Goal: Communication & Community: Answer question/provide support

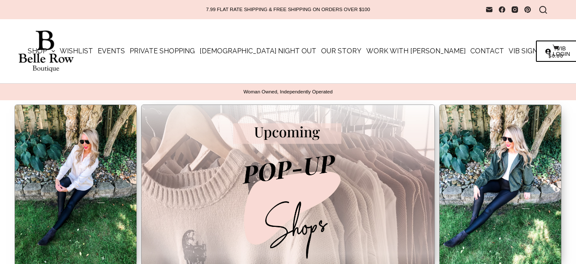
click at [468, 19] on link "Contact" at bounding box center [487, 51] width 38 height 64
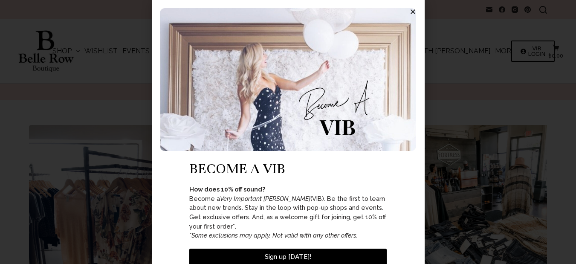
click at [3, 124] on div "become a vib How does 10% off sound? Become a Very Important Belle (VIB). Be th…" at bounding box center [288, 132] width 576 height 264
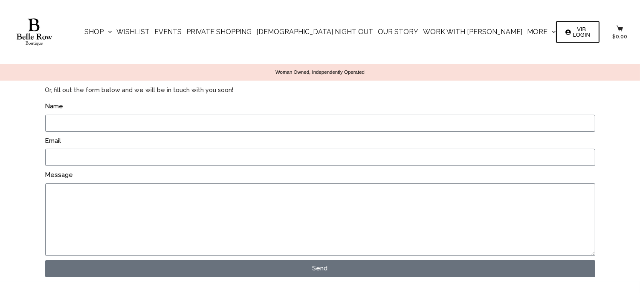
scroll to position [321, 0]
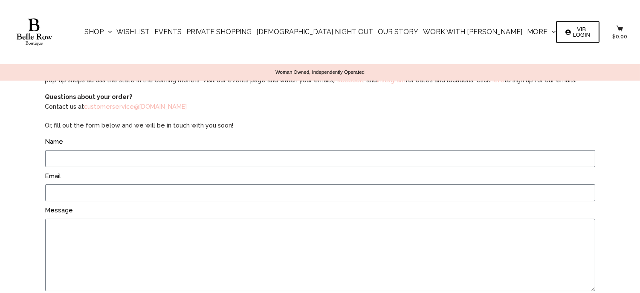
drag, startPoint x: 83, startPoint y: 204, endPoint x: 88, endPoint y: 221, distance: 17.8
click at [84, 208] on div "Name Email Message Send" at bounding box center [320, 227] width 554 height 180
click at [90, 221] on textarea "Message" at bounding box center [320, 255] width 550 height 72
paste textarea "I work with a local painting company and would love to give you a professional …"
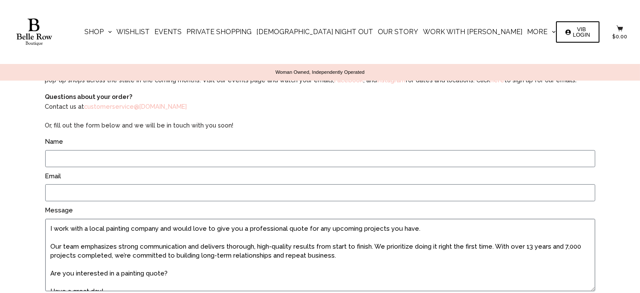
type textarea "I work with a local painting company and would love to give you a professional …"
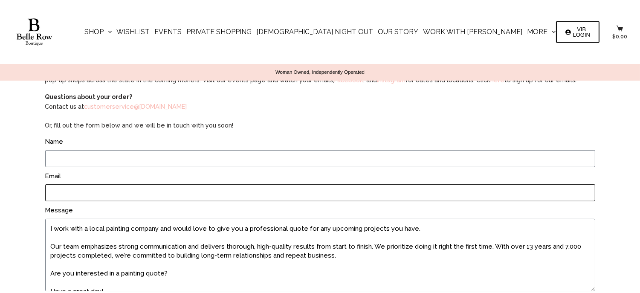
scroll to position [67, 0]
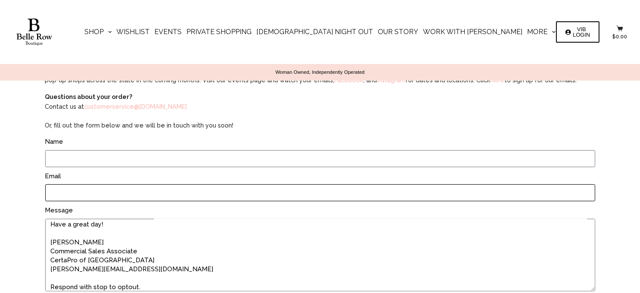
drag, startPoint x: 80, startPoint y: 188, endPoint x: 97, endPoint y: 201, distance: 21.5
click at [82, 189] on input "Email" at bounding box center [320, 192] width 550 height 17
type input "dominic@certaprorandhaven.com"
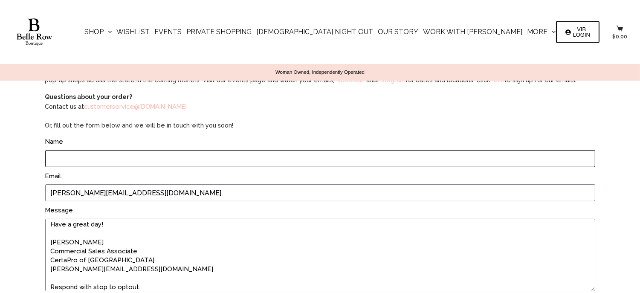
type input "Dominic Dault"
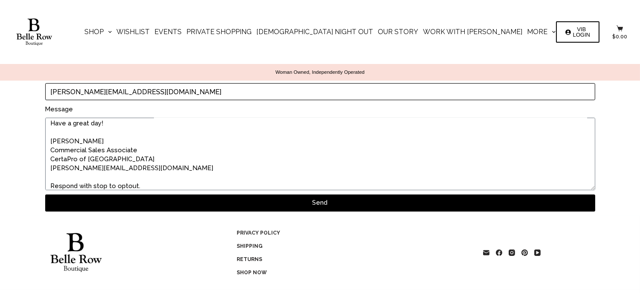
scroll to position [448, 0]
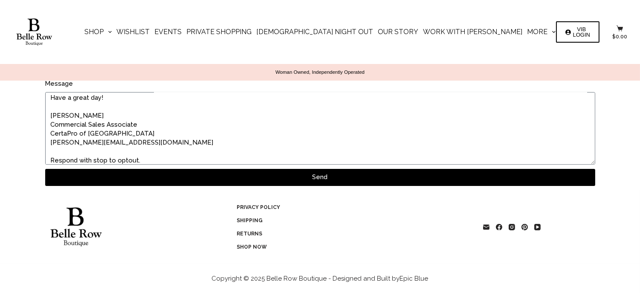
click at [271, 174] on span "Send" at bounding box center [319, 177] width 529 height 6
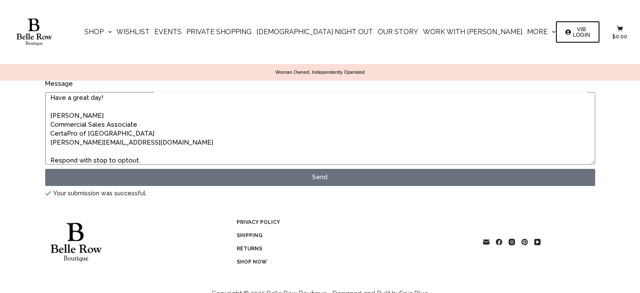
scroll to position [0, 0]
